Goal: Task Accomplishment & Management: Use online tool/utility

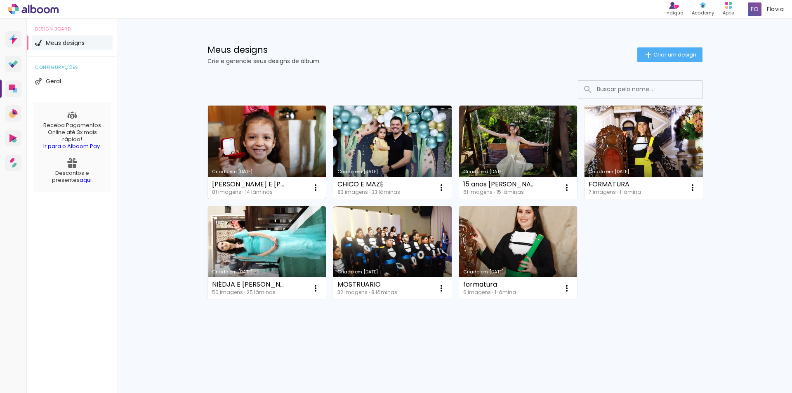
click at [278, 130] on link "Criado em [DATE]" at bounding box center [267, 152] width 118 height 93
